Goal: Find specific page/section: Find specific page/section

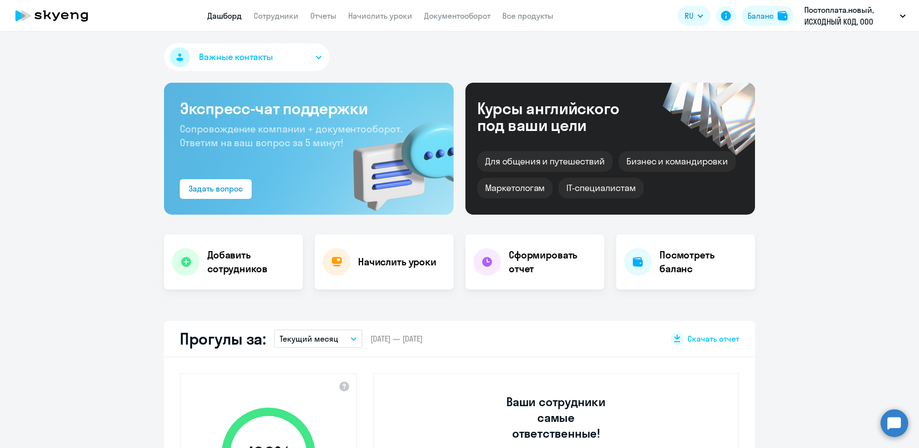
select select "30"
click at [280, 13] on link "Сотрудники" at bounding box center [276, 16] width 45 height 10
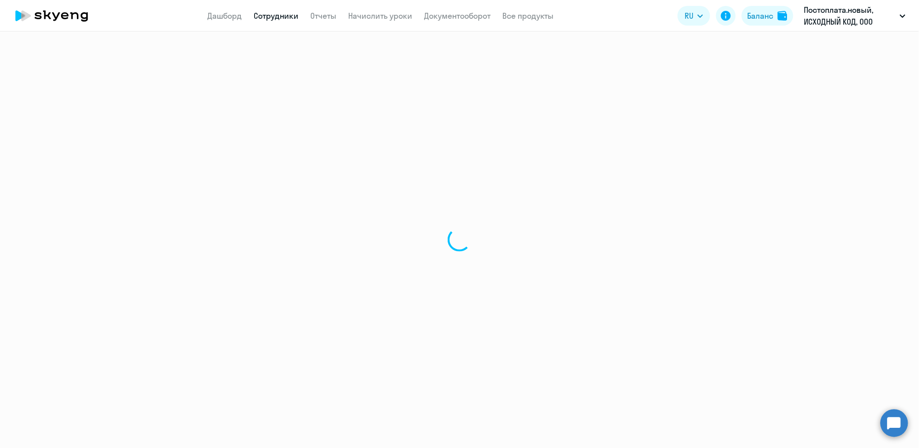
select select "30"
